Goal: Information Seeking & Learning: Understand process/instructions

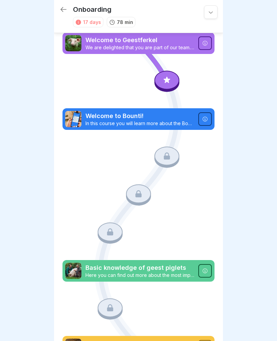
click at [169, 80] on icon at bounding box center [166, 80] width 9 height 9
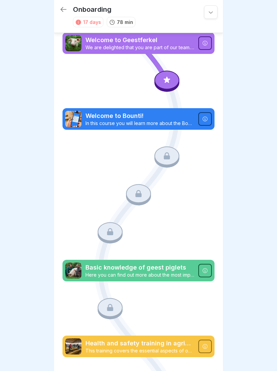
click at [168, 80] on icon at bounding box center [167, 80] width 6 height 6
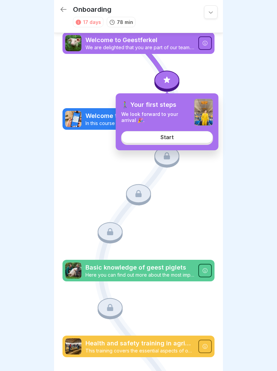
click at [189, 141] on link "Start" at bounding box center [167, 137] width 92 height 12
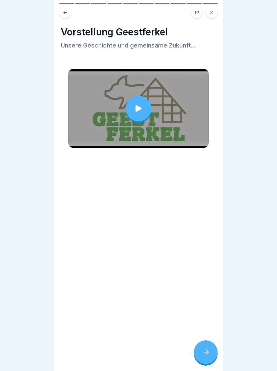
click at [212, 341] on div at bounding box center [206, 353] width 24 height 24
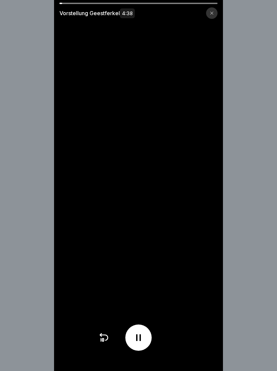
click at [208, 17] on div at bounding box center [211, 12] width 11 height 11
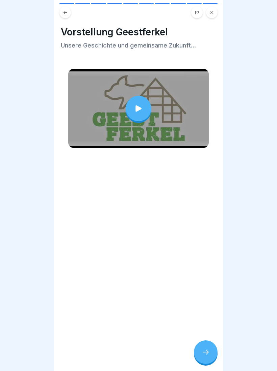
click at [204, 164] on div at bounding box center [138, 168] width 155 height 40
click at [199, 341] on div at bounding box center [206, 353] width 24 height 24
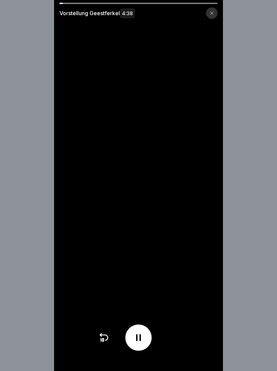
click at [214, 13] on div at bounding box center [211, 12] width 11 height 11
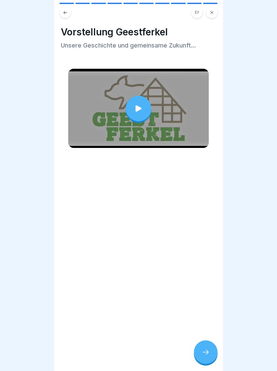
click at [211, 11] on icon at bounding box center [211, 12] width 4 height 4
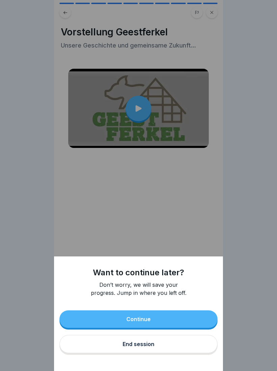
click at [180, 317] on button "Continue" at bounding box center [138, 320] width 158 height 18
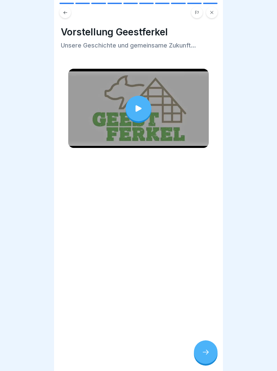
click at [206, 341] on icon at bounding box center [205, 352] width 8 height 8
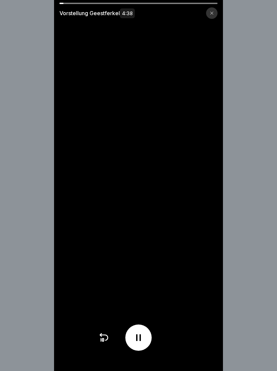
click at [210, 13] on icon at bounding box center [211, 13] width 4 height 4
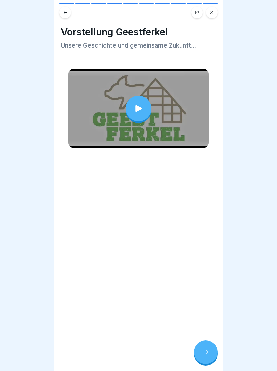
click at [208, 341] on div at bounding box center [206, 353] width 24 height 24
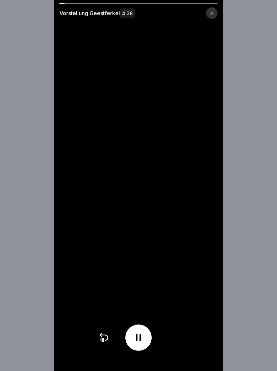
click at [141, 337] on icon at bounding box center [138, 338] width 11 height 11
click at [210, 13] on icon at bounding box center [211, 13] width 4 height 4
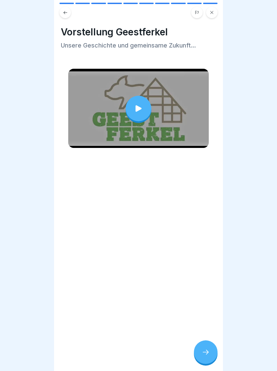
click at [65, 14] on icon at bounding box center [65, 12] width 5 height 5
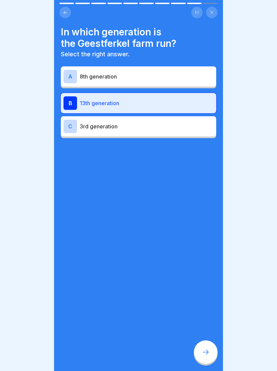
click at [171, 103] on p "13th generation" at bounding box center [147, 103] width 134 height 8
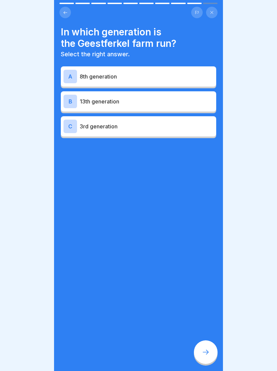
click at [177, 100] on p "13th generation" at bounding box center [147, 101] width 134 height 8
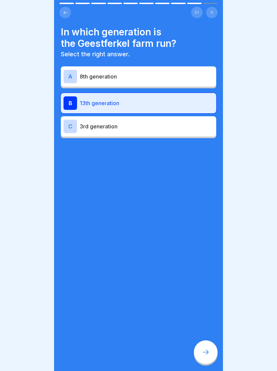
click at [208, 341] on icon at bounding box center [205, 352] width 6 height 5
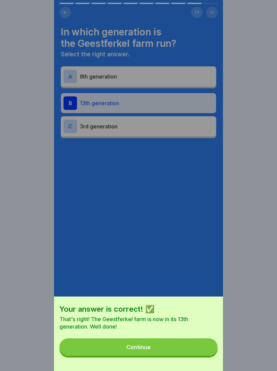
click at [182, 341] on button "Continue" at bounding box center [138, 348] width 158 height 18
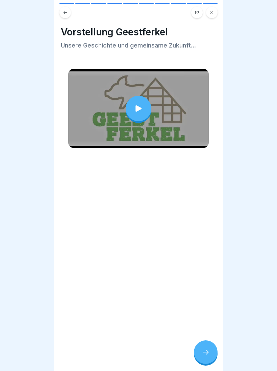
click at [212, 9] on button at bounding box center [211, 12] width 11 height 11
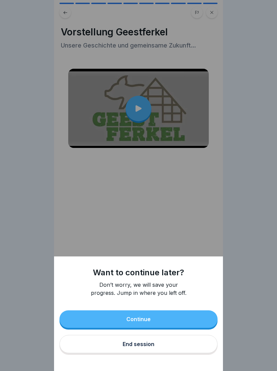
click at [173, 341] on button "End session" at bounding box center [138, 344] width 158 height 18
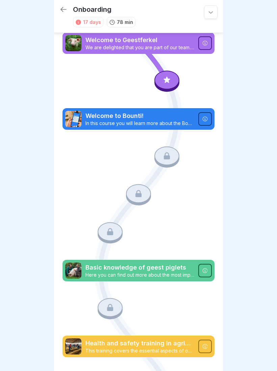
click at [190, 114] on p "Welcome to Bounti!" at bounding box center [139, 116] width 109 height 9
click at [207, 115] on div at bounding box center [204, 118] width 13 height 13
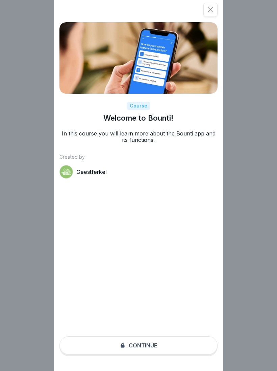
click at [168, 341] on div "Course Welcome to Bounti! In this course you will learn more about the Bounti a…" at bounding box center [138, 185] width 169 height 371
click at [167, 341] on div "Course Welcome to Bounti! In this course you will learn more about the Bounti a…" at bounding box center [138, 185] width 169 height 371
click at [166, 341] on div "Course Welcome to Bounti! In this course you will learn more about the Bounti a…" at bounding box center [138, 185] width 169 height 371
click at [161, 341] on div "Course Welcome to Bounti! In this course you will learn more about the Bounti a…" at bounding box center [138, 185] width 169 height 371
click at [209, 11] on icon at bounding box center [210, 9] width 5 height 5
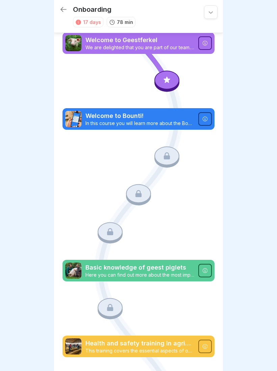
click at [162, 156] on div at bounding box center [166, 155] width 25 height 19
